Goal: Task Accomplishment & Management: Complete application form

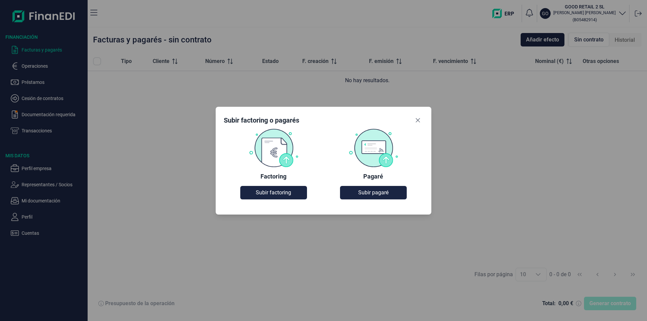
click at [323, 150] on img at bounding box center [374, 147] width 50 height 39
click at [323, 195] on span "Subir pagaré" at bounding box center [373, 193] width 30 height 8
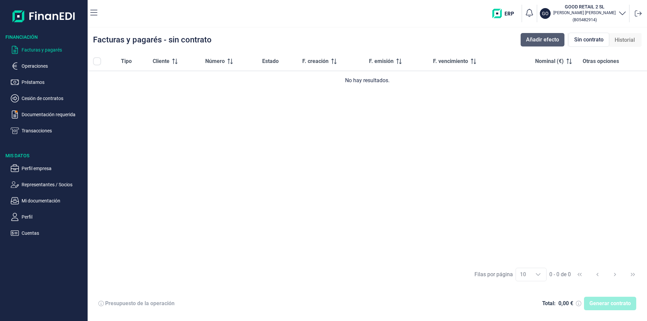
click at [323, 41] on span "Añadir efecto" at bounding box center [542, 40] width 33 height 8
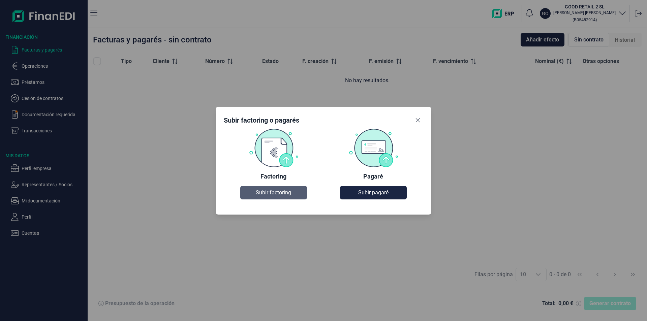
click at [264, 195] on span "Subir factoring" at bounding box center [273, 193] width 35 height 8
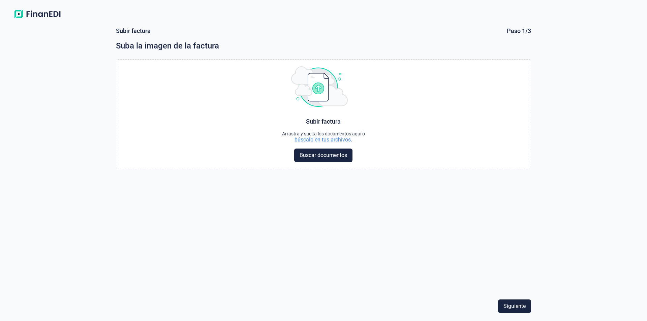
click at [323, 224] on div "Choose Subir factura Arrastra y suelta los documentos aquí o búscalo en tus arc…" at bounding box center [323, 175] width 415 height 232
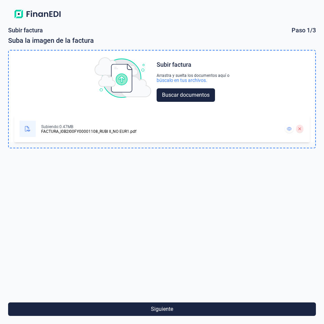
click at [44, 131] on div "FACTURA_I0B2I00FY00001108_RUBI II_NO EUR1.pdf" at bounding box center [88, 131] width 95 height 4
click at [299, 129] on icon at bounding box center [299, 128] width 2 height 2
click at [301, 130] on button at bounding box center [299, 129] width 7 height 8
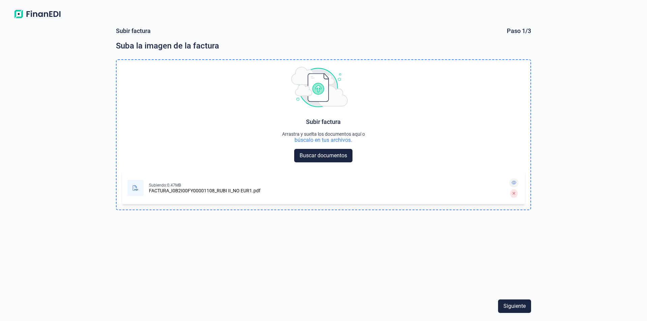
click at [323, 183] on icon at bounding box center [514, 183] width 5 height 4
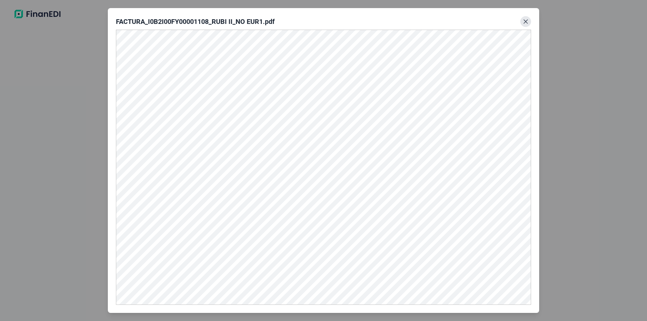
click at [323, 20] on icon "Close" at bounding box center [526, 22] width 4 height 4
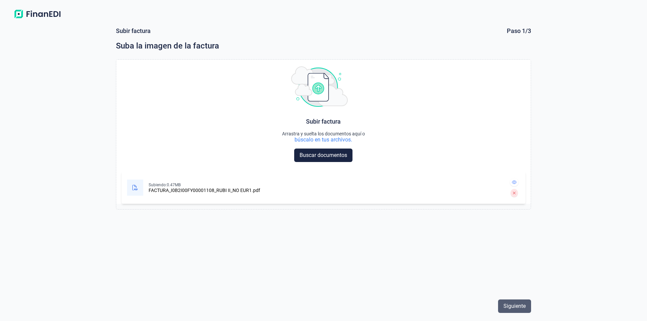
click at [323, 309] on span "Siguiente" at bounding box center [515, 306] width 22 height 8
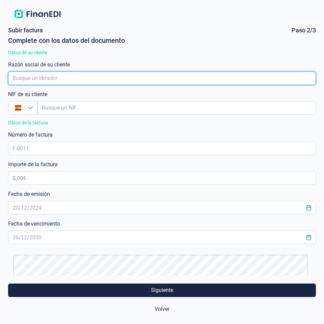
click at [64, 81] on input "empresaAutocomplete" at bounding box center [161, 77] width 307 height 13
paste input "DISTRIBUIDORA LIVERPOOL S.A. DE C.V."
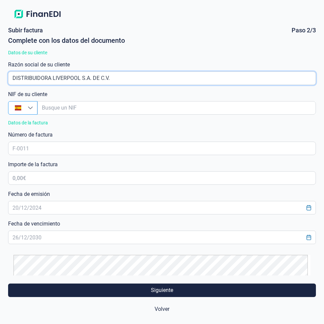
type input "DISTRIBUIDORA LIVERPOOL S.A. DE C.V."
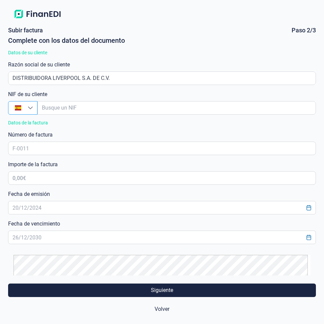
click at [31, 108] on icon "Busque un NIF" at bounding box center [30, 107] width 5 height 5
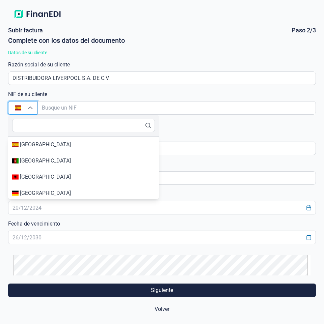
type input "[GEOGRAPHIC_DATA]"
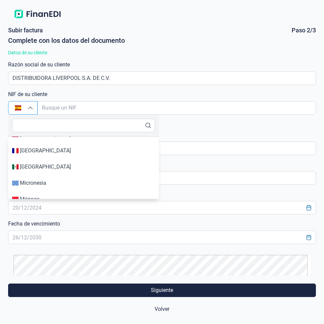
scroll to position [2421, 0]
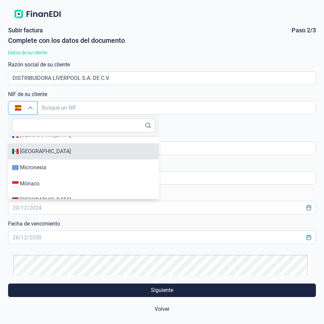
click at [72, 153] on div "[GEOGRAPHIC_DATA]" at bounding box center [83, 151] width 143 height 8
type input "[GEOGRAPHIC_DATA]"
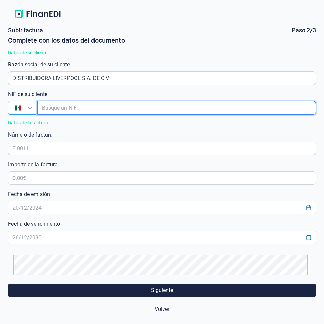
click at [54, 110] on input "empresaAutocomplete" at bounding box center [176, 107] width 278 height 13
paste input "DLI931201MI9"
type input "DLI931201MI9"
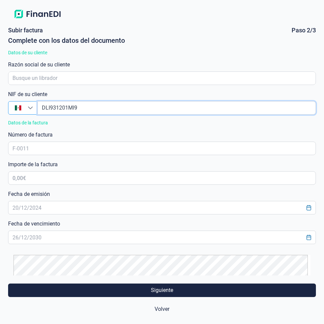
type input "DLI931201MI9"
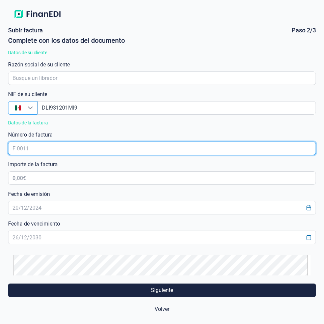
click at [26, 152] on input "text" at bounding box center [161, 148] width 307 height 13
paste input "I0B2I00FY00001108"
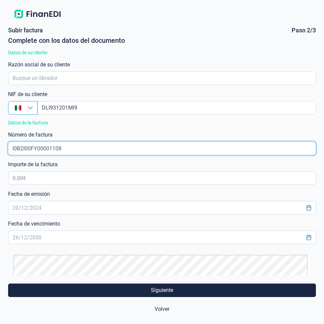
type input "I0B2I00FY00001108"
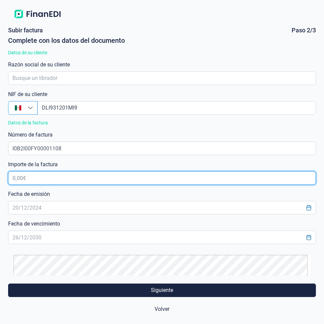
click at [13, 178] on input "text" at bounding box center [161, 177] width 307 height 13
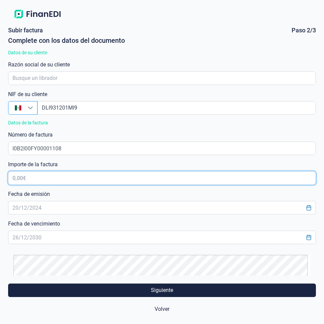
paste input "0,00 €"
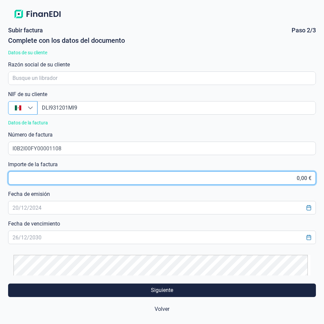
drag, startPoint x: 301, startPoint y: 178, endPoint x: 309, endPoint y: 178, distance: 8.4
click at [309, 178] on input "0,00 €" at bounding box center [161, 177] width 307 height 13
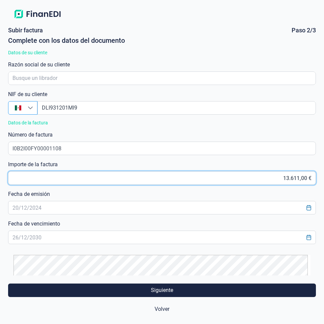
type input "13.611,04 €"
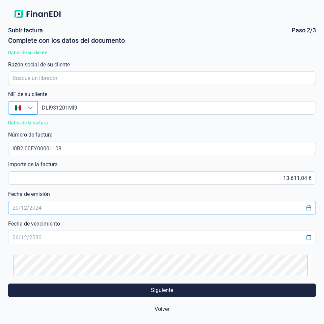
click at [12, 207] on input "text" at bounding box center [161, 207] width 307 height 13
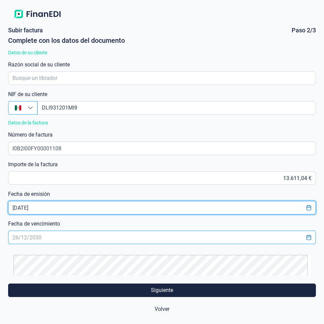
type input "[DATE]"
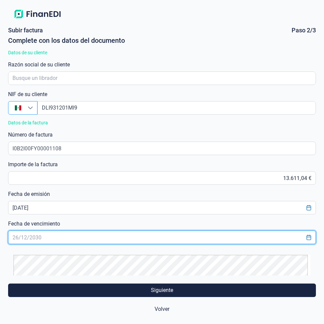
click at [13, 238] on input "text" at bounding box center [161, 237] width 307 height 13
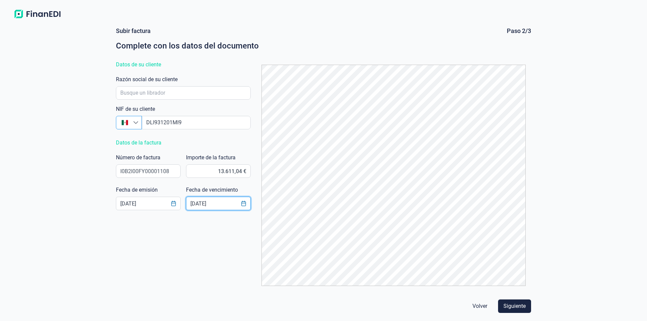
scroll to position [0, 0]
type input "[DATE]"
click at [145, 92] on input "empresaAutocomplete" at bounding box center [183, 92] width 135 height 13
click at [147, 90] on input "empresaAutocomplete" at bounding box center [183, 92] width 135 height 13
paste input "DISTRIBUIDORA LIVERPOOL S.A. DE C.V."
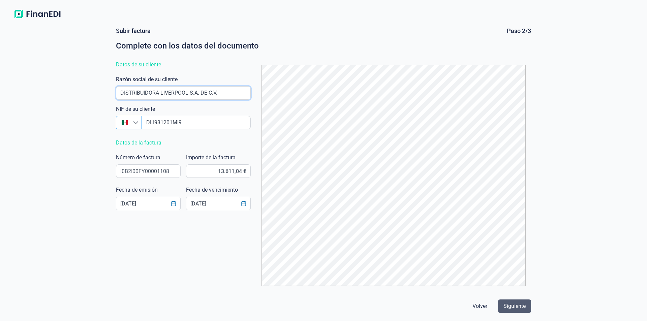
type input "DISTRIBUIDORA LIVERPOOL S.A. DE C.V."
click at [323, 304] on span "Siguiente" at bounding box center [515, 306] width 22 height 8
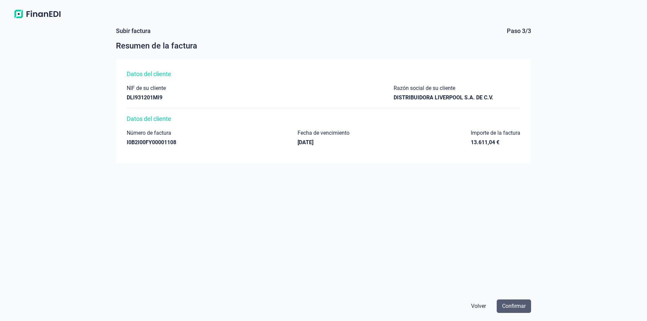
click at [323, 305] on span "Confirmar" at bounding box center [514, 306] width 24 height 8
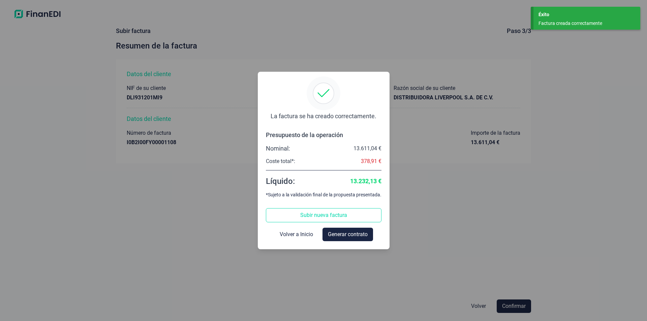
drag, startPoint x: 290, startPoint y: 233, endPoint x: 292, endPoint y: 236, distance: 3.6
click at [290, 234] on span "Volver a Inicio" at bounding box center [296, 235] width 33 height 8
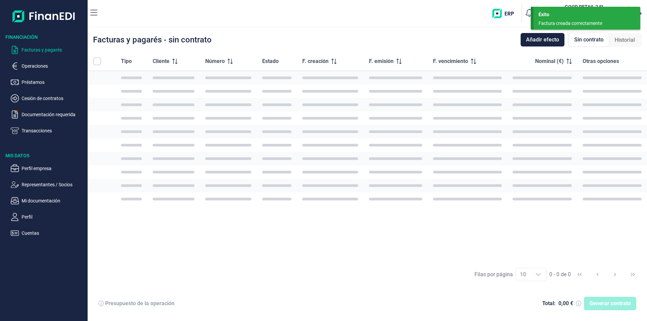
checkbox input "true"
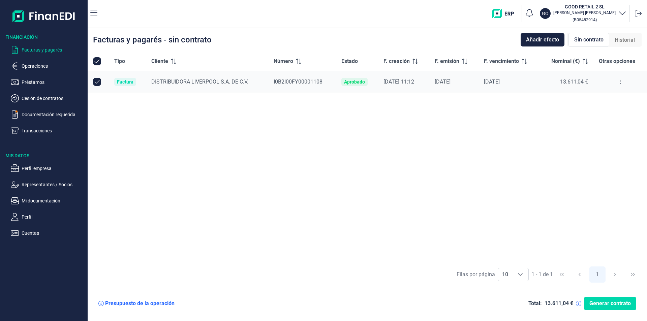
click at [323, 82] on button at bounding box center [621, 82] width 12 height 11
click at [323, 100] on span "Ver detalle de la factura" at bounding box center [596, 98] width 49 height 7
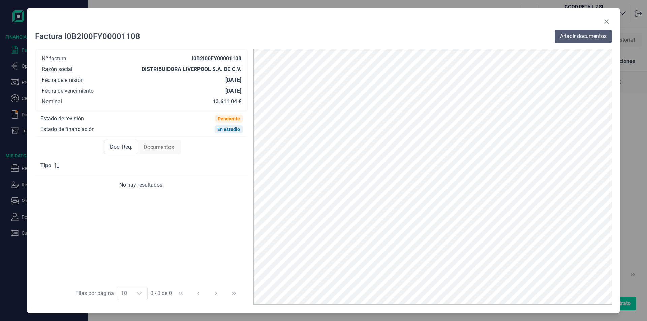
click at [323, 36] on span "Añadir documentos" at bounding box center [583, 36] width 47 height 8
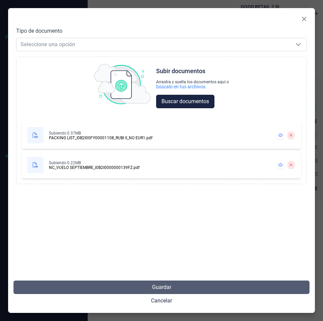
click at [172, 286] on button "Guardar" at bounding box center [161, 286] width 296 height 13
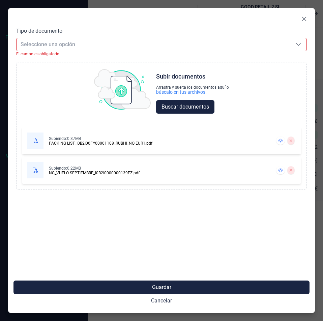
click at [228, 46] on span "Seleccione una opción" at bounding box center [154, 44] width 274 height 13
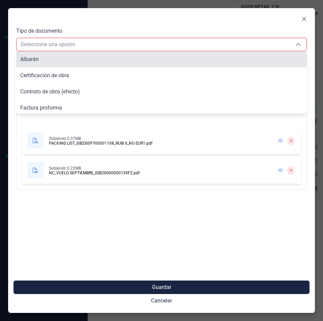
click at [128, 66] on li "Albarán" at bounding box center [161, 59] width 291 height 16
type input "Albarán"
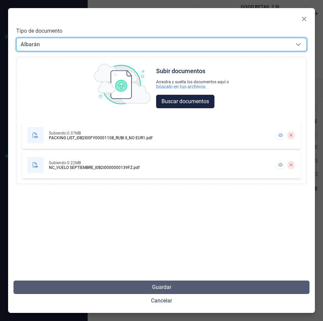
click at [158, 287] on span "Guardar" at bounding box center [161, 287] width 19 height 8
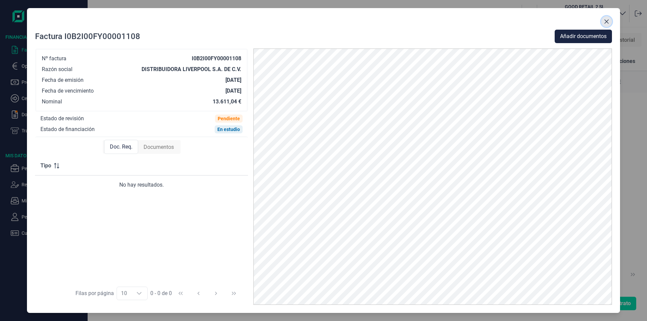
click at [323, 21] on icon "Close" at bounding box center [606, 21] width 5 height 5
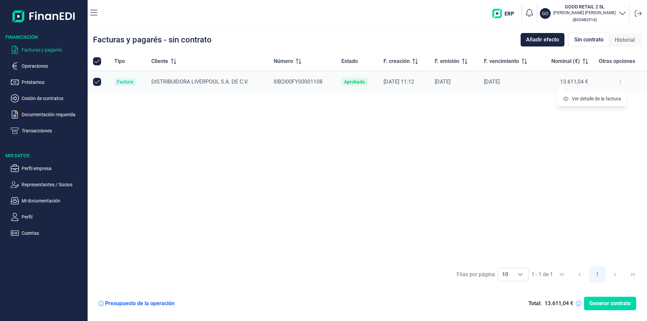
click at [96, 82] on input "Row Unselected null" at bounding box center [97, 82] width 8 height 8
checkbox input "false"
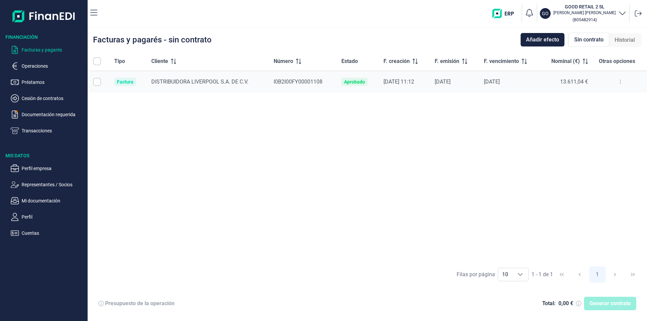
click at [622, 81] on button at bounding box center [621, 82] width 12 height 11
click at [97, 82] on input "Row Selected null" at bounding box center [97, 82] width 8 height 8
checkbox input "true"
click at [621, 81] on icon at bounding box center [620, 81] width 1 height 5
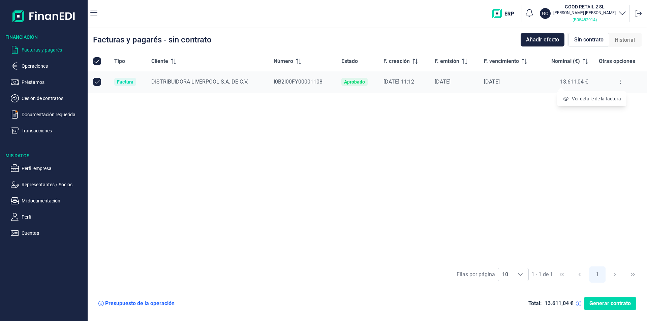
click at [597, 19] on small "( B05482914 )" at bounding box center [585, 19] width 24 height 5
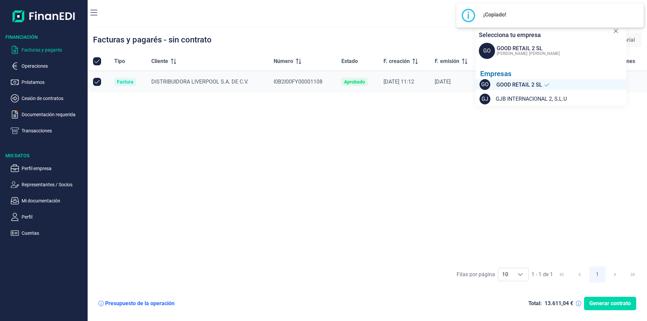
click at [480, 217] on div "Tipo Cliente Número Estado F. creación F. emisión F. vencimiento Nominal (€) Ot…" at bounding box center [368, 157] width 560 height 211
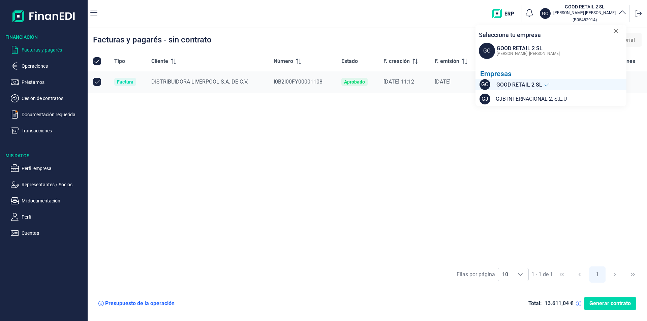
click at [404, 49] on div "Facturas y pagarés - sin contrato Añadir efecto Sin contrato Historial" at bounding box center [368, 40] width 560 height 24
click at [522, 96] on span "GJB INTERNACIONAL 2, S.L.U" at bounding box center [531, 99] width 71 height 8
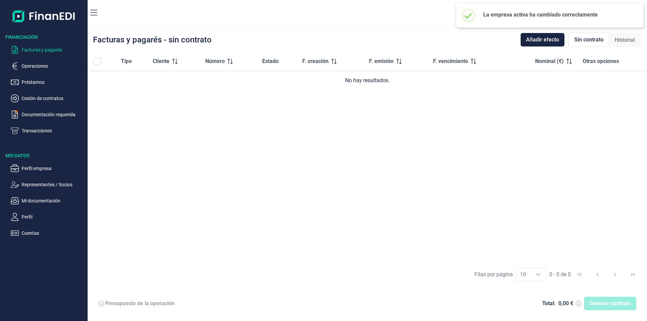
click at [285, 118] on div "Tipo Cliente Número Estado F. creación F. emisión F. vencimiento Nominal (€) Ot…" at bounding box center [368, 157] width 560 height 211
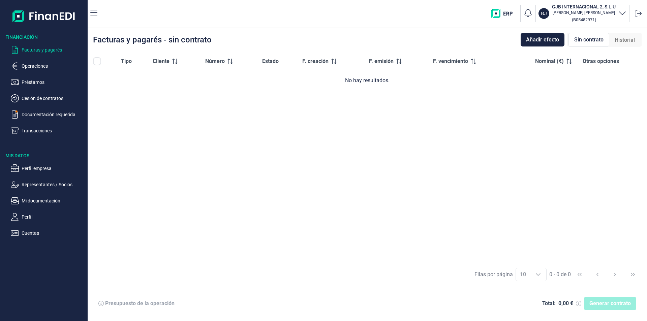
click at [55, 52] on p "Facturas y pagarés" at bounding box center [53, 50] width 63 height 8
click at [532, 40] on span "Añadir efecto" at bounding box center [542, 40] width 33 height 8
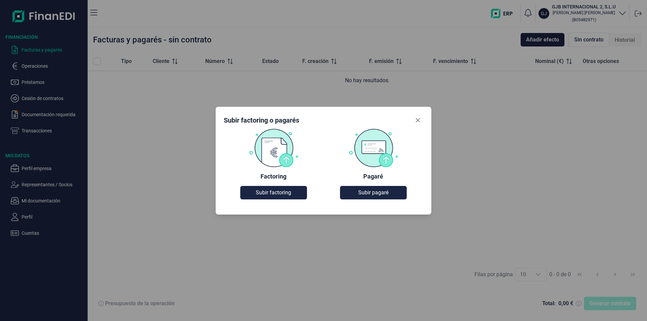
click at [266, 144] on img at bounding box center [274, 147] width 50 height 39
click at [267, 196] on span "Subir factoring" at bounding box center [273, 193] width 35 height 8
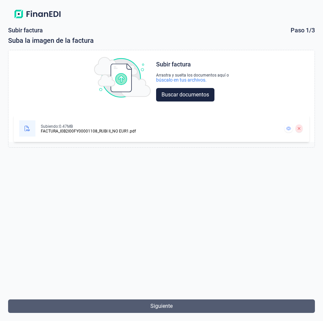
click at [171, 305] on span "Siguiente" at bounding box center [161, 306] width 22 height 8
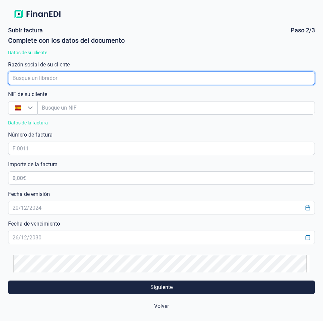
click at [50, 79] on input "empresaAutocomplete" at bounding box center [161, 77] width 307 height 13
paste input "DISTRIBUIDORA LIVERPOOL S.A. DE C.V."
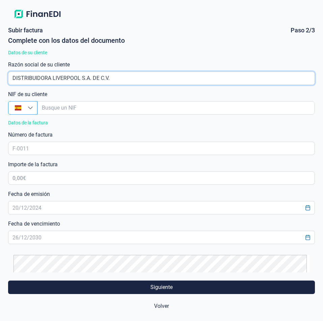
type input "DISTRIBUIDORA LIVERPOOL S.A. DE C.V."
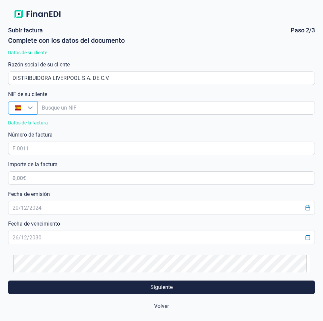
click at [33, 107] on div "Busque un NIF" at bounding box center [32, 107] width 9 height 13
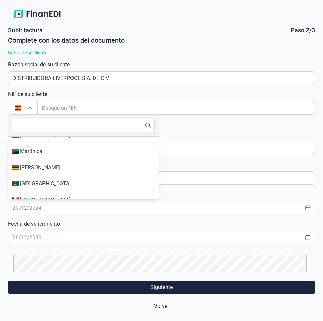
scroll to position [2390, 0]
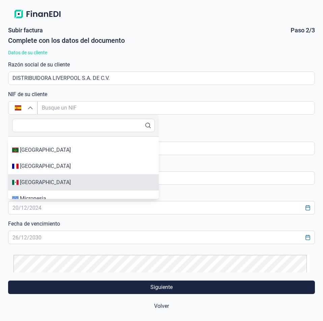
click at [37, 183] on div "[GEOGRAPHIC_DATA]" at bounding box center [45, 182] width 51 height 8
type input "[GEOGRAPHIC_DATA]"
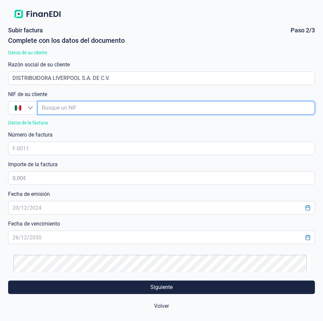
click at [57, 109] on input "empresaAutocomplete" at bounding box center [175, 107] width 277 height 13
paste input "DLI931201MI9"
type input "DLI931201MI9"
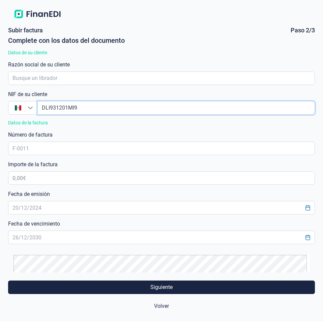
type input "DLI931201MI9"
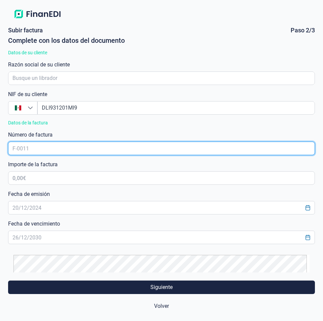
click at [77, 151] on input "text" at bounding box center [161, 148] width 307 height 13
paste input "I0B2I00FY00001108"
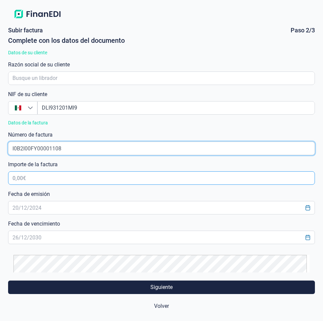
type input "I0B2I00FY00001108"
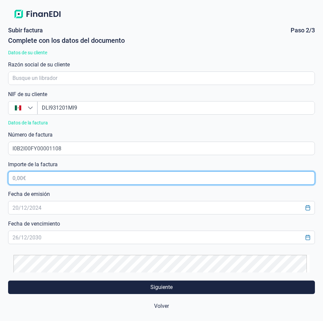
click at [30, 180] on input "text" at bounding box center [161, 177] width 307 height 13
type input "13.611,04 €"
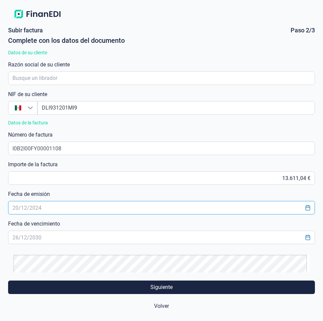
click at [25, 208] on input "text" at bounding box center [161, 207] width 307 height 13
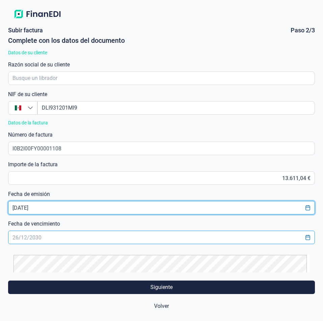
type input "[DATE]"
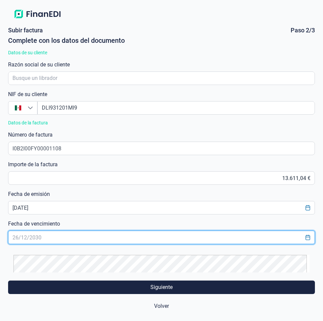
click at [18, 241] on input "text" at bounding box center [161, 237] width 307 height 13
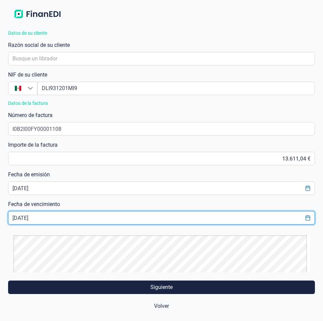
scroll to position [38, 0]
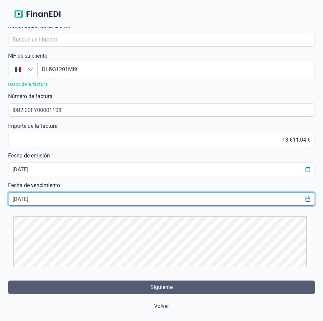
type input "[DATE]"
click at [165, 290] on span "Siguiente" at bounding box center [161, 287] width 22 height 8
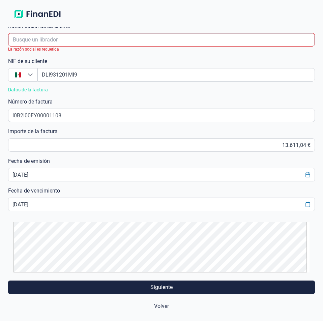
scroll to position [44, 0]
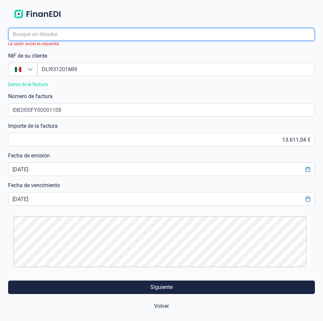
click at [40, 33] on input "empresaAutocomplete" at bounding box center [161, 34] width 306 height 13
paste input "DISTRIBUIDORA LIVERPOOL S.A. DE C.V."
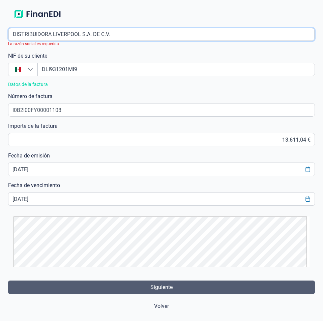
type input "DISTRIBUIDORA LIVERPOOL S.A. DE C.V."
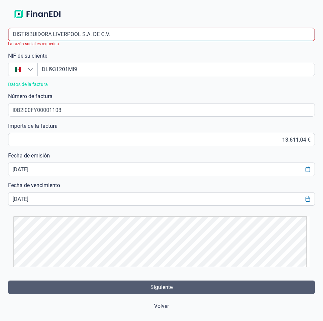
click at [165, 286] on span "Siguiente" at bounding box center [161, 287] width 22 height 8
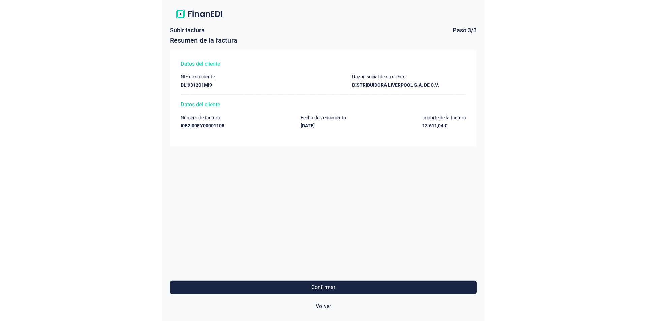
scroll to position [0, 0]
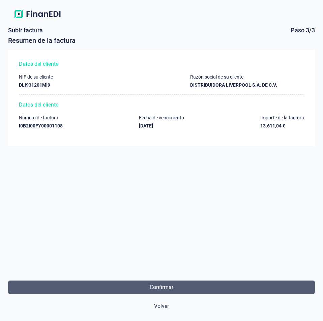
click at [163, 287] on span "Confirmar" at bounding box center [162, 287] width 24 height 8
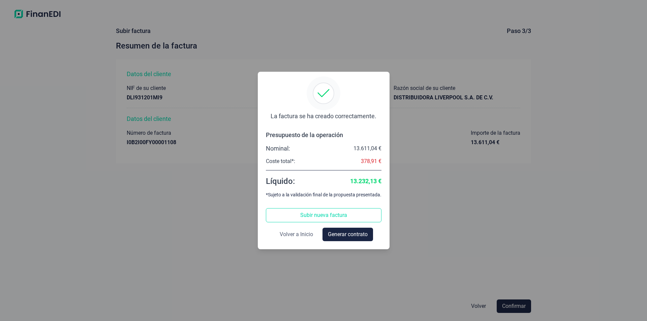
click at [289, 234] on span "Volver a Inicio" at bounding box center [296, 235] width 33 height 8
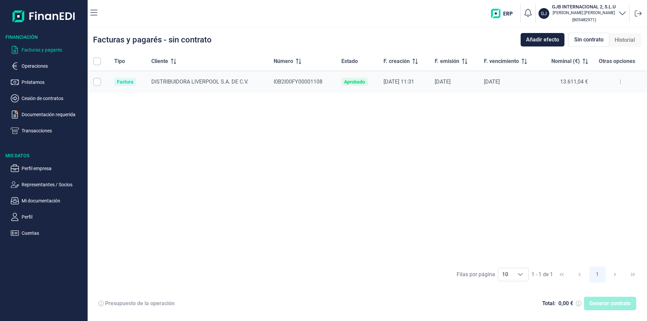
checkbox input "true"
click at [624, 81] on button at bounding box center [621, 82] width 12 height 11
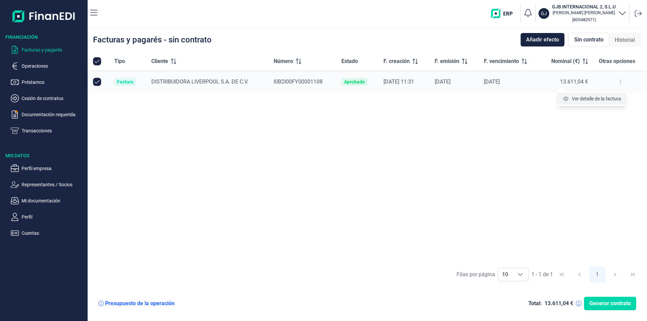
click at [600, 100] on span "Ver detalle de la factura" at bounding box center [596, 98] width 49 height 7
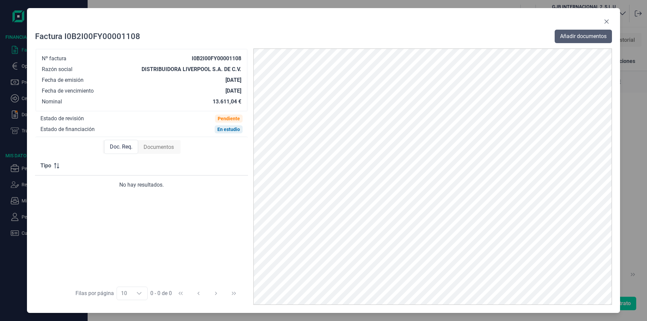
click at [578, 38] on span "Añadir documentos" at bounding box center [583, 36] width 47 height 8
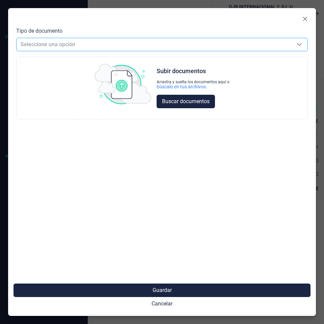
click at [54, 47] on span "Seleccione una opción" at bounding box center [154, 44] width 274 height 13
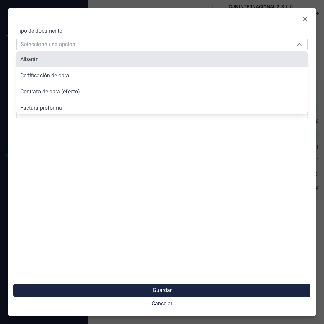
click at [47, 60] on li "Albarán" at bounding box center [161, 59] width 291 height 16
type input "Albarán"
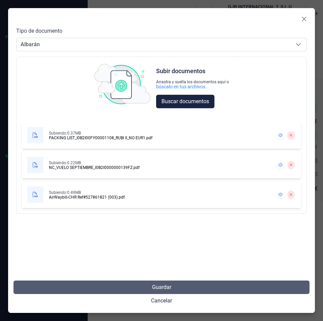
click at [160, 285] on span "Guardar" at bounding box center [161, 287] width 19 height 8
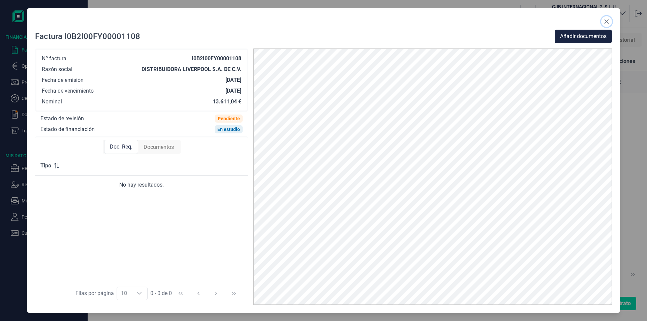
click at [606, 23] on icon "Close" at bounding box center [607, 22] width 4 height 4
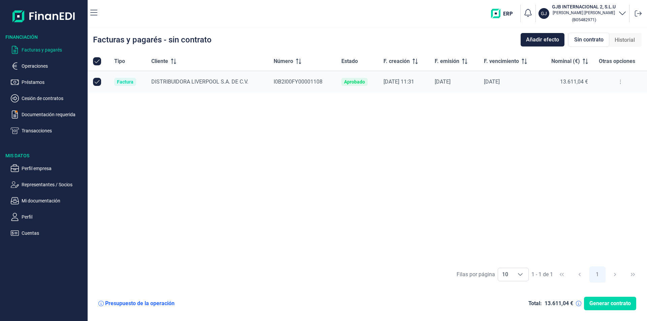
click at [583, 7] on h3 "GJB INTERNACIONAL 2, S.L.U" at bounding box center [584, 6] width 64 height 7
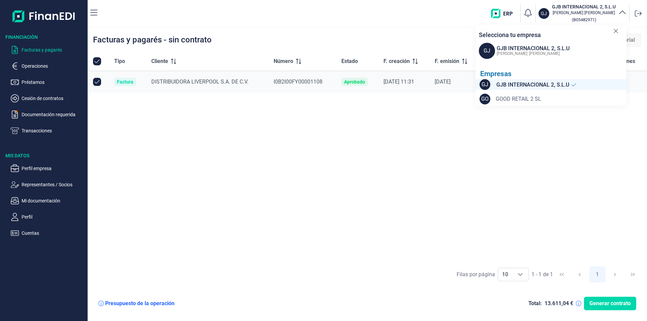
click at [512, 100] on span "GOOD RETAIL 2 SL" at bounding box center [519, 99] width 46 height 8
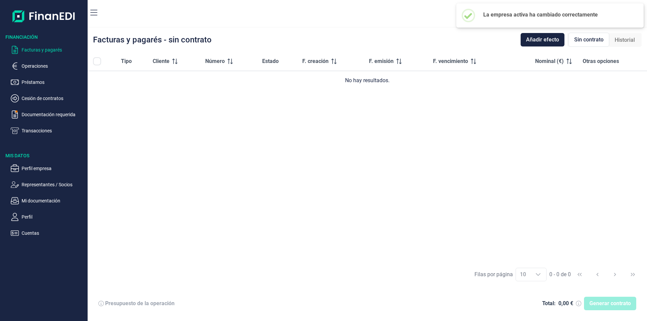
click at [42, 50] on p "Facturas y pagarés" at bounding box center [53, 50] width 63 height 8
